Goal: Information Seeking & Learning: Check status

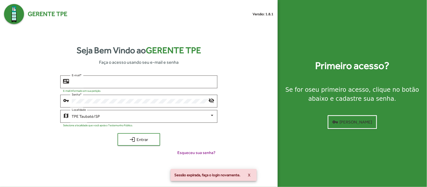
type input "**********"
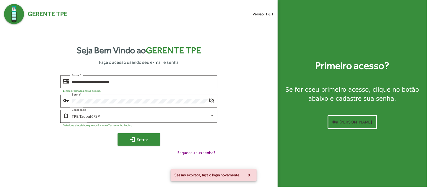
click at [130, 141] on mat-icon "login" at bounding box center [132, 140] width 6 height 6
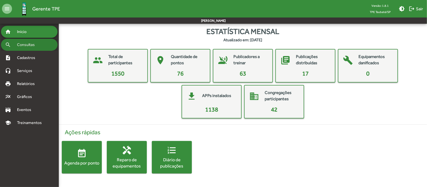
click at [28, 46] on span "Consultas" at bounding box center [27, 45] width 27 height 6
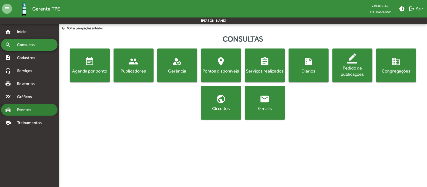
click at [23, 109] on span "Eventos" at bounding box center [26, 110] width 24 height 6
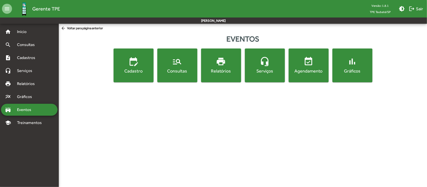
click at [174, 67] on span "manage_search Consultas" at bounding box center [177, 66] width 38 height 18
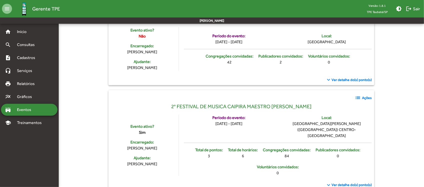
scroll to position [125, 0]
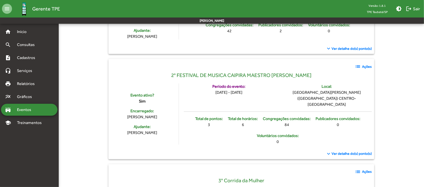
click at [358, 66] on mat-icon "list" at bounding box center [358, 67] width 6 height 6
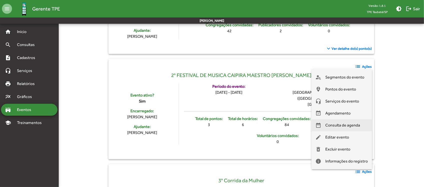
click at [357, 124] on span "Consulta de agenda" at bounding box center [343, 125] width 35 height 12
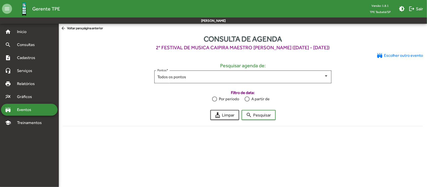
click at [212, 97] on mat-radio-group "Por período A partir de" at bounding box center [243, 99] width 360 height 6
click at [220, 98] on div "Por período" at bounding box center [228, 99] width 22 height 6
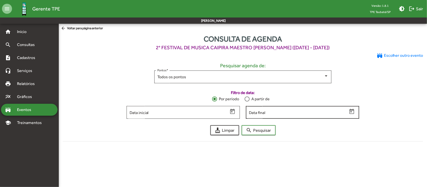
click at [279, 112] on input "Data final" at bounding box center [298, 112] width 99 height 5
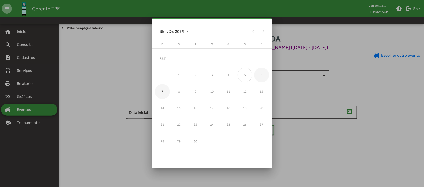
click at [260, 76] on div "6" at bounding box center [261, 75] width 15 height 15
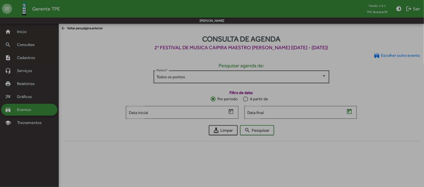
type input "**********"
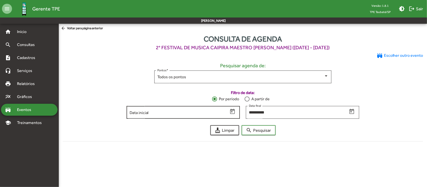
click at [189, 116] on div "Data inicial" at bounding box center [179, 112] width 99 height 14
click at [231, 112] on icon "Open calendar" at bounding box center [232, 112] width 7 height 7
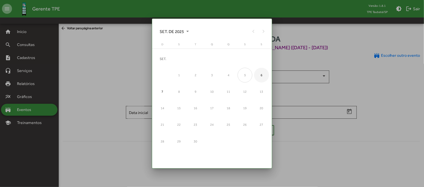
click at [260, 76] on div "6" at bounding box center [261, 75] width 15 height 15
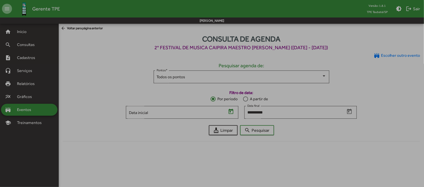
type input "**********"
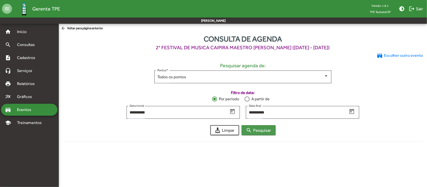
click at [257, 133] on span "search Pesquisar" at bounding box center [258, 130] width 25 height 9
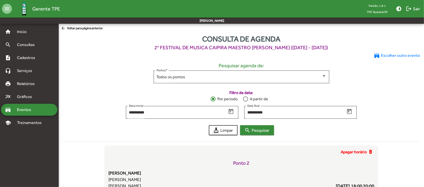
scroll to position [11, 0]
